Goal: Information Seeking & Learning: Find specific fact

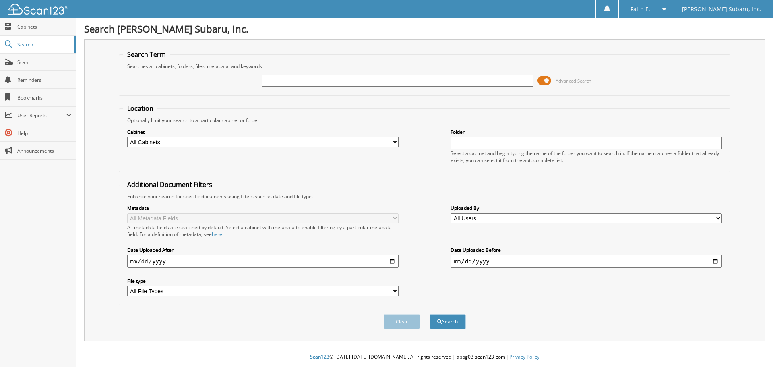
type input "2"
type input "121257"
click at [430, 314] on button "Search" at bounding box center [448, 321] width 36 height 15
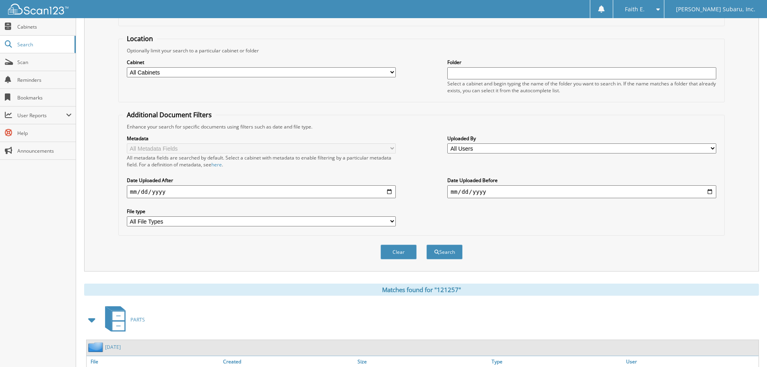
scroll to position [128, 0]
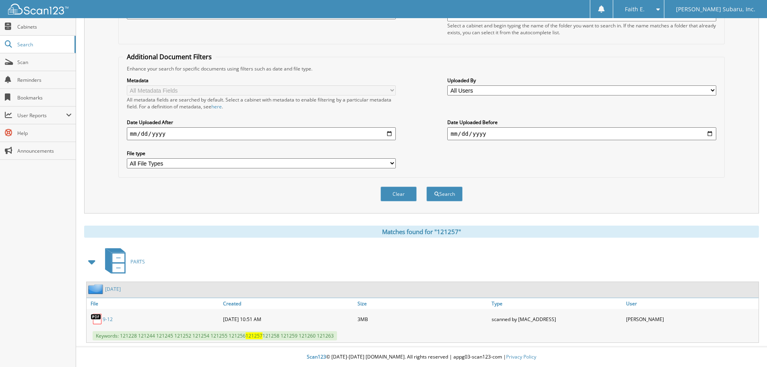
click at [108, 317] on link "9-12" at bounding box center [108, 319] width 10 height 7
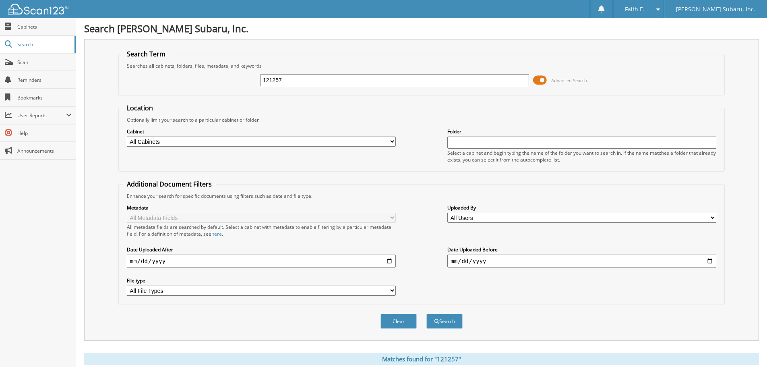
scroll to position [0, 0]
click at [330, 70] on div "121257 Advanced Search" at bounding box center [421, 81] width 597 height 22
click at [327, 79] on input "121257" at bounding box center [394, 80] width 269 height 12
type input "287093"
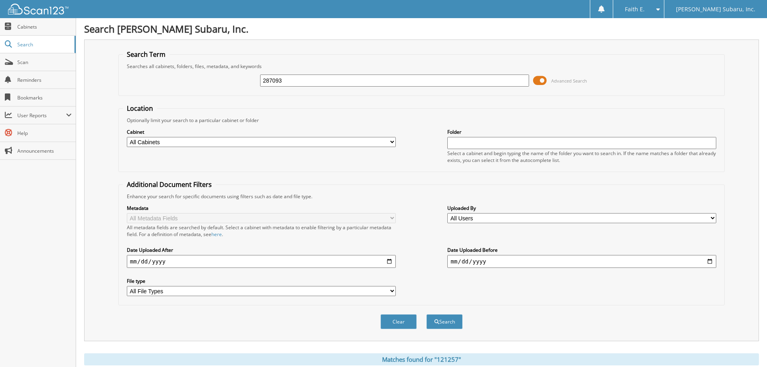
click at [426, 314] on button "Search" at bounding box center [444, 321] width 36 height 15
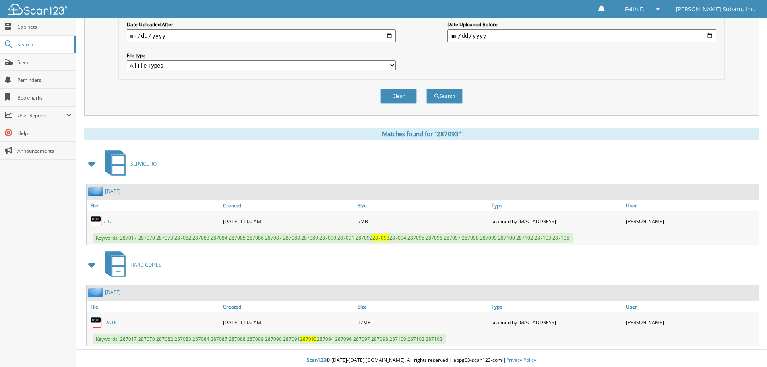
scroll to position [229, 0]
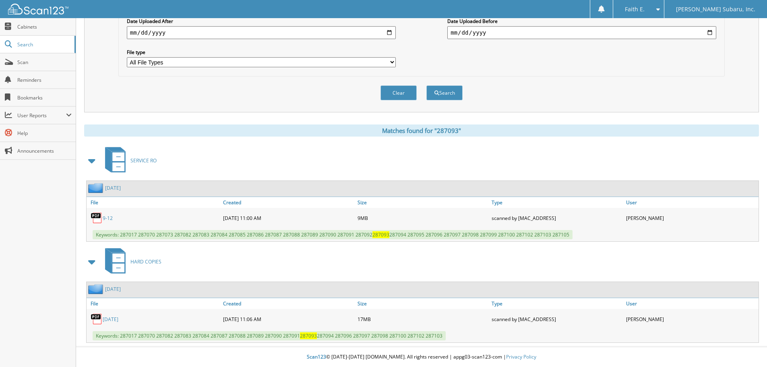
click at [105, 219] on link "9-12" at bounding box center [108, 218] width 10 height 7
